Goal: Information Seeking & Learning: Learn about a topic

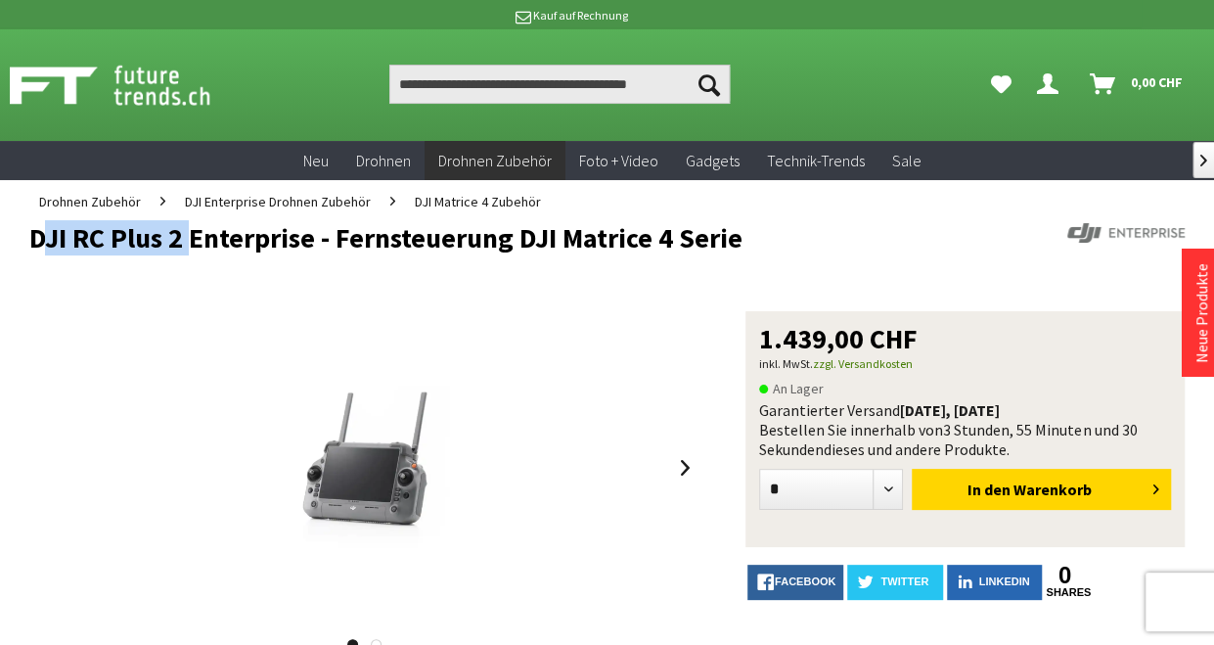
drag, startPoint x: 31, startPoint y: 238, endPoint x: 178, endPoint y: 248, distance: 147.1
click at [178, 248] on h1 "DJI RC Plus 2 Enterprise - Fernsteuerung DJI Matrice 4 Serie" at bounding box center [491, 237] width 924 height 29
copy h1 "DJI RC Plus 2"
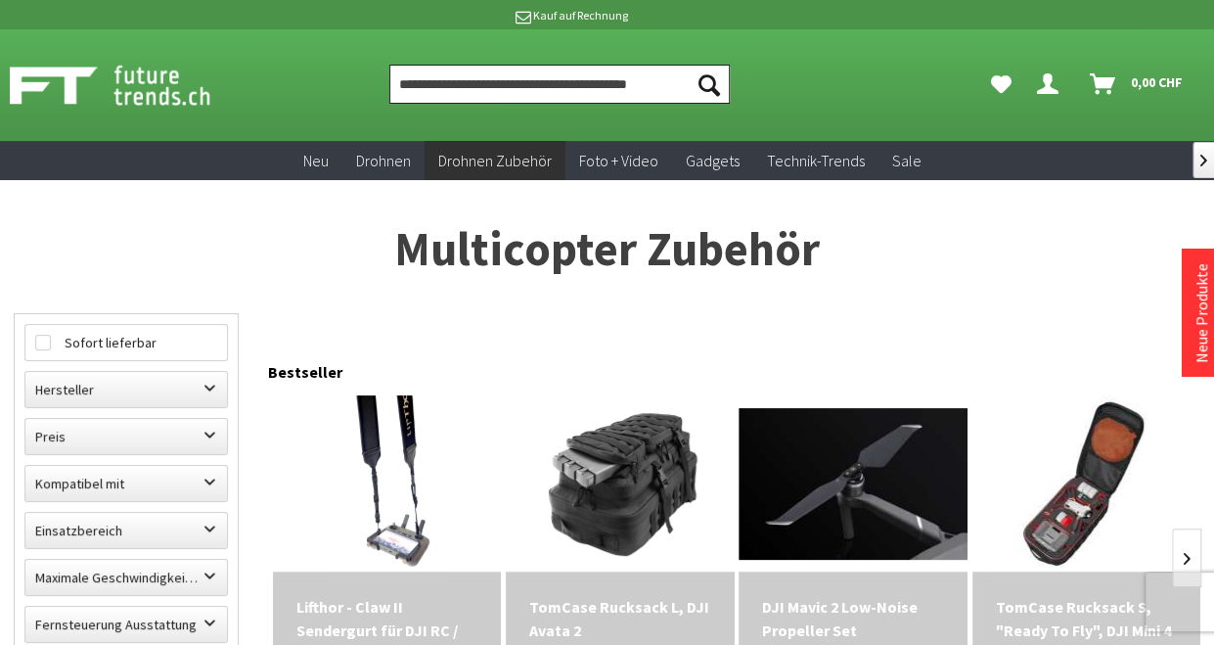
click at [487, 84] on input "Produkt, Marke, Kategorie, EAN, Artikelnummer…" at bounding box center [558, 84] width 339 height 39
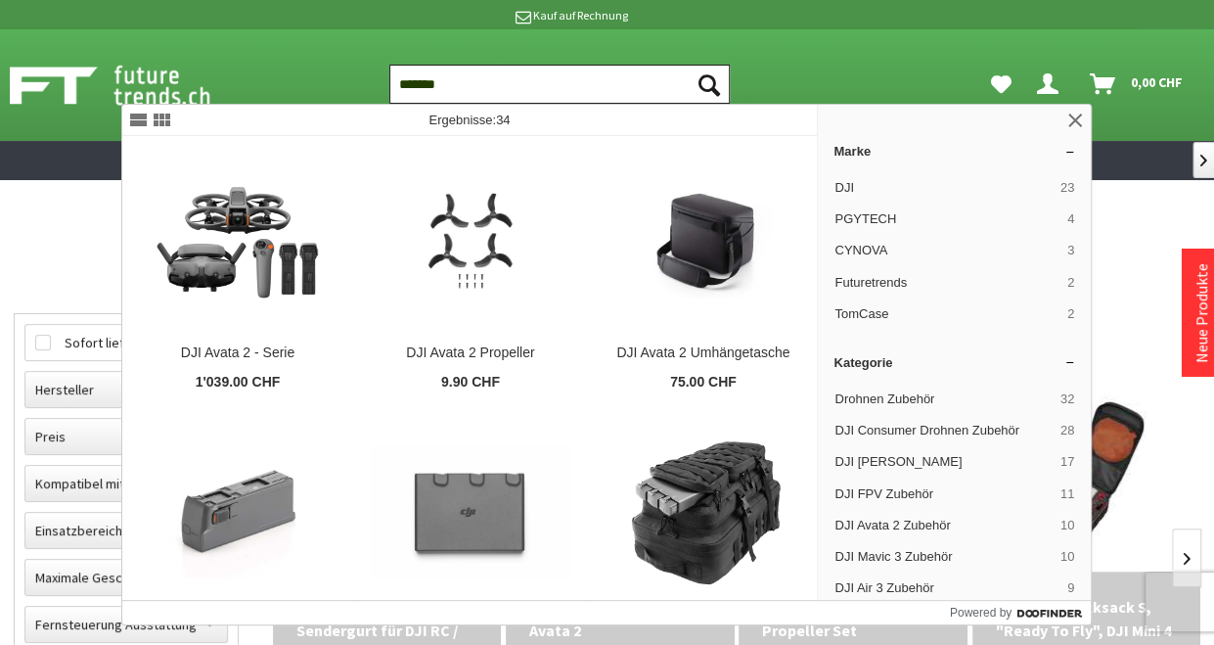
type input "*******"
click at [689, 65] on button "Suchen" at bounding box center [709, 84] width 41 height 39
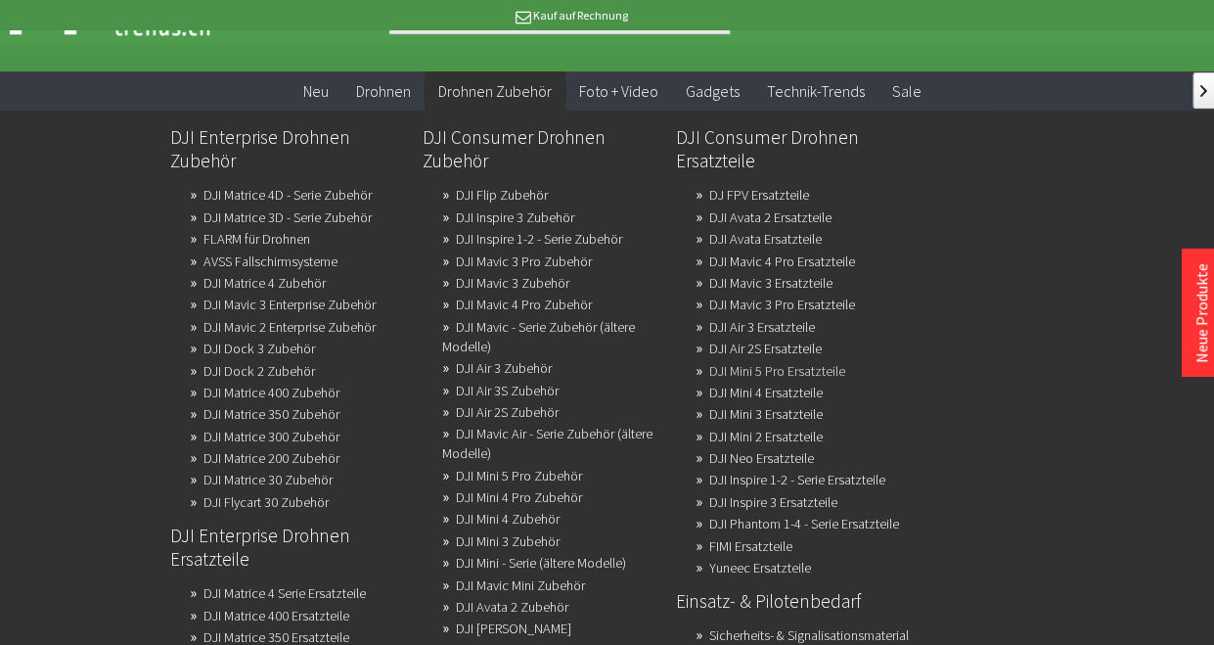
scroll to position [196, 0]
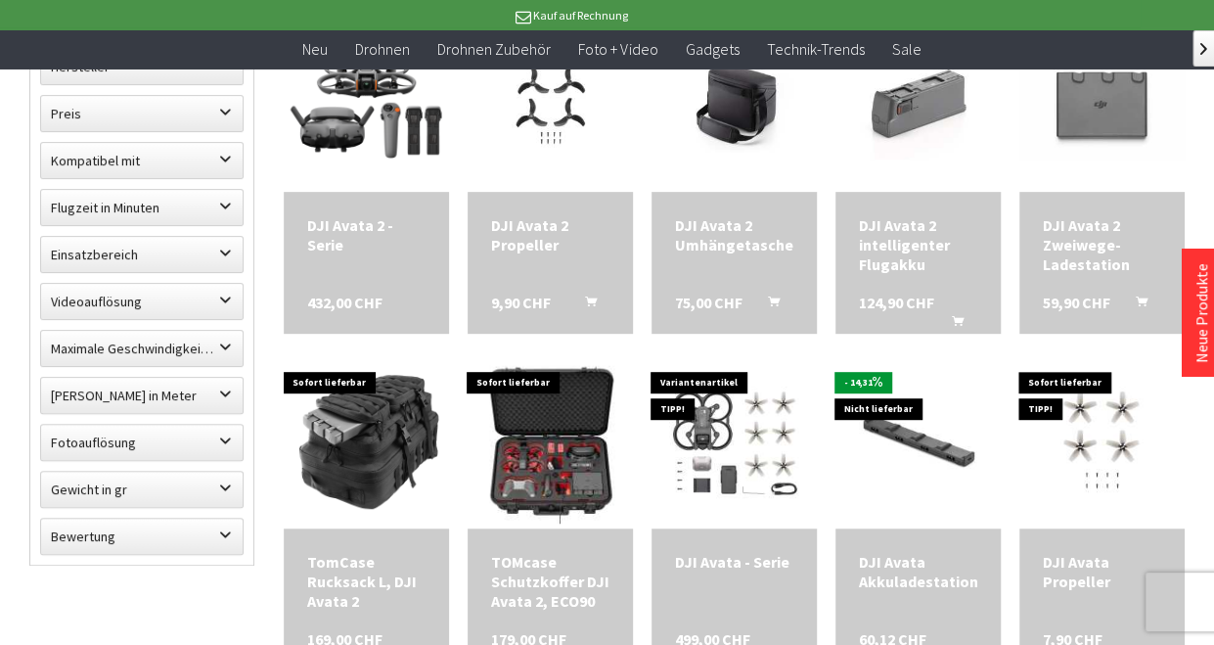
scroll to position [489, 0]
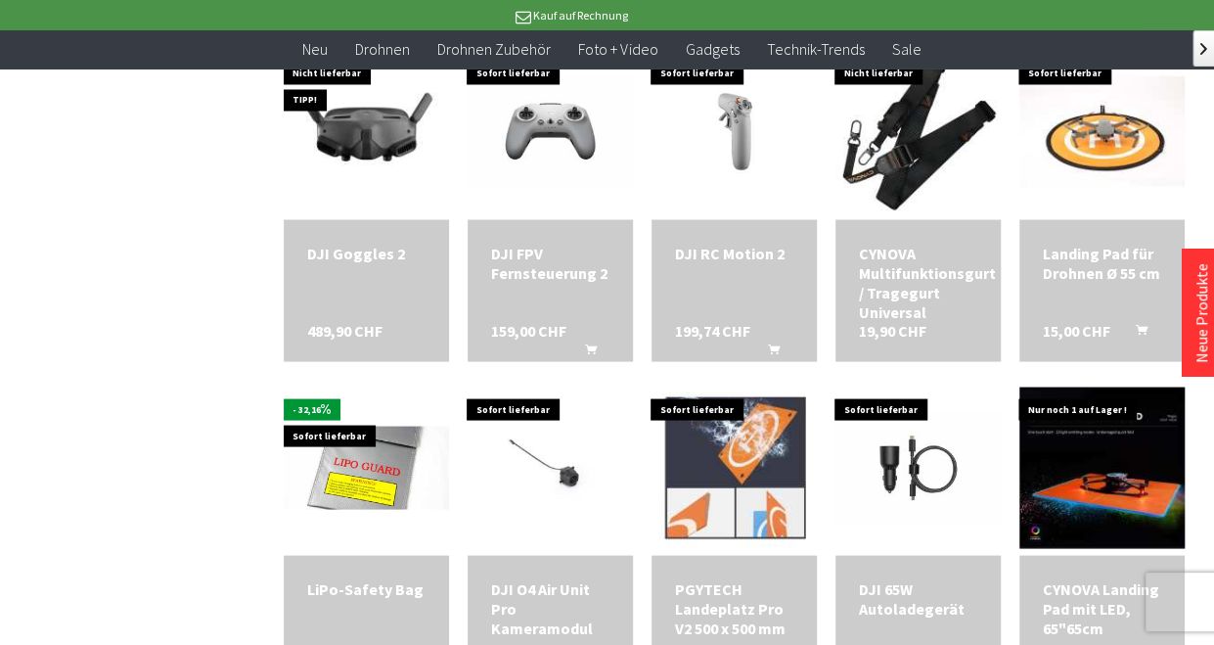
scroll to position [1760, 0]
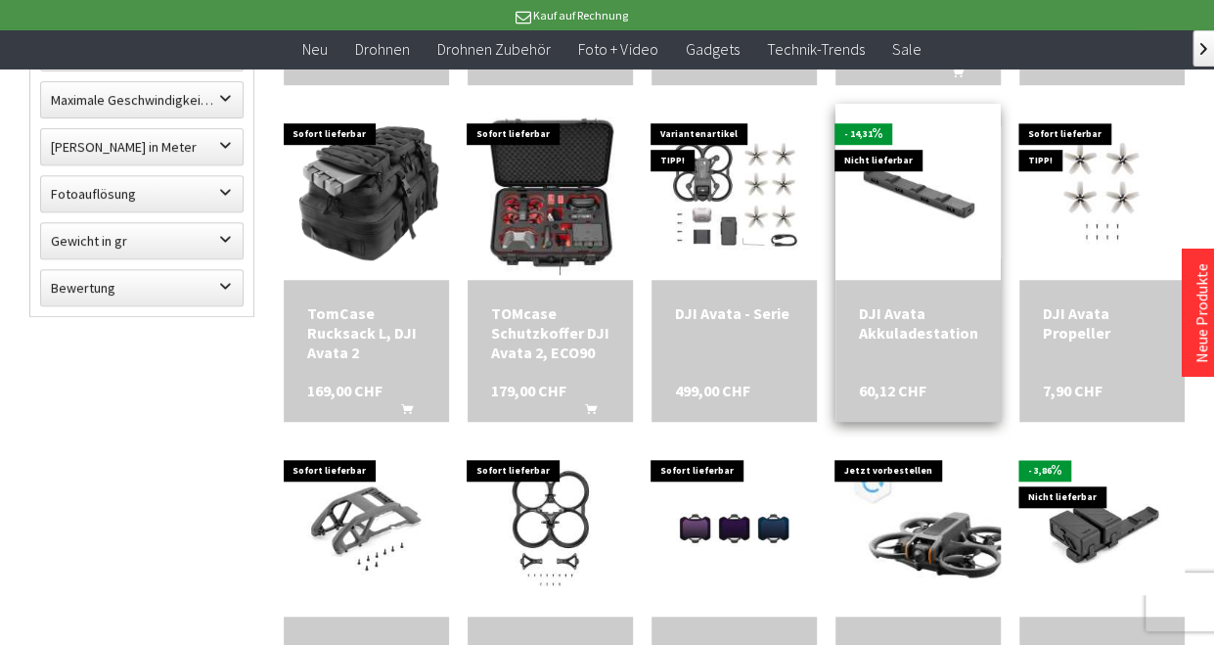
scroll to position [587, 0]
